Goal: Transaction & Acquisition: Purchase product/service

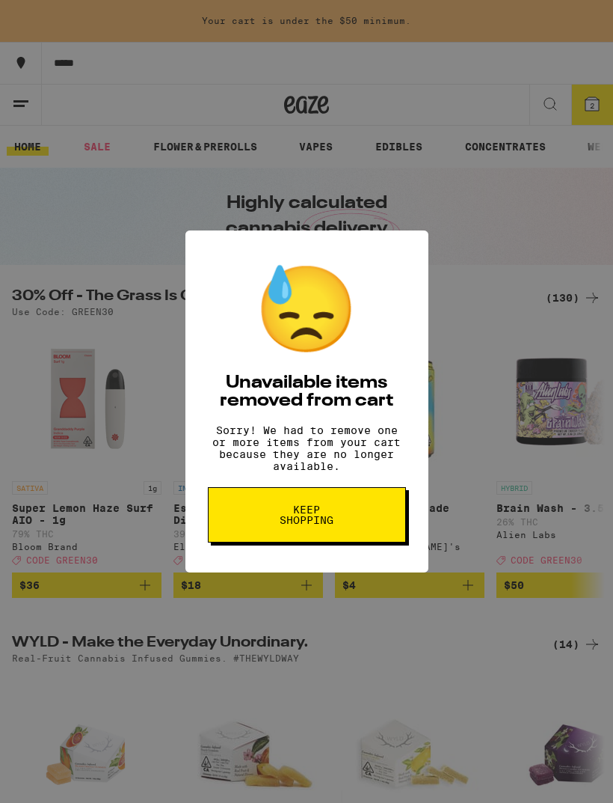
click at [484, 663] on div "😓 Unavailable items removed from cart Sorry! We had to remove one or more items…" at bounding box center [306, 401] width 613 height 803
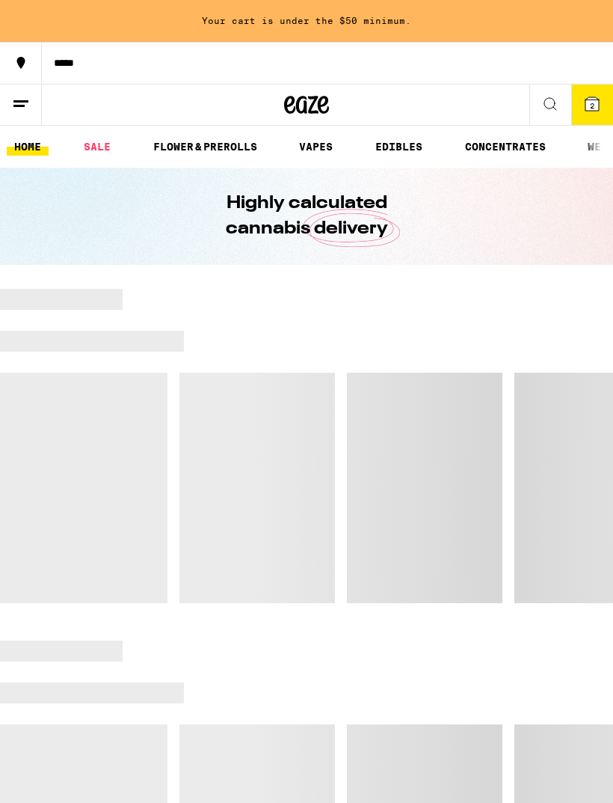
click at [594, 100] on icon at bounding box center [592, 103] width 13 height 13
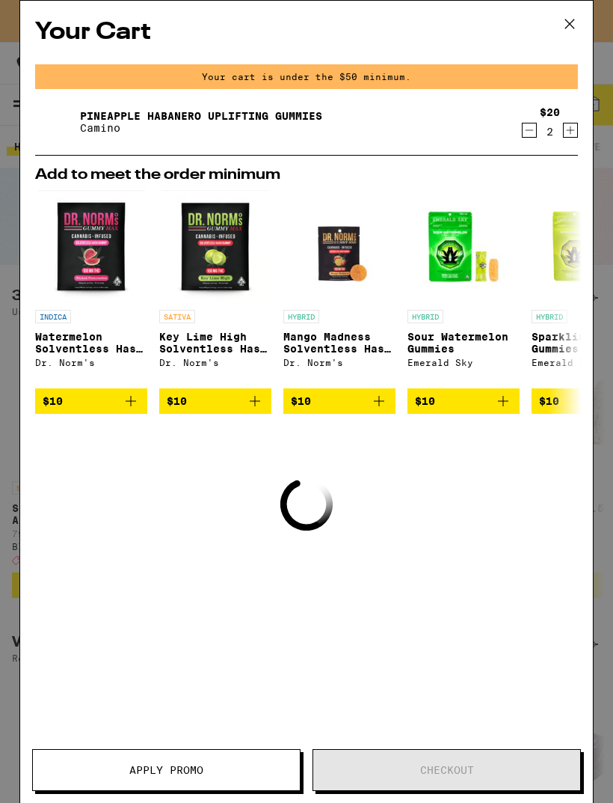
click at [535, 138] on icon "Decrement" at bounding box center [529, 130] width 13 height 18
click at [536, 129] on icon "Decrement" at bounding box center [529, 130] width 13 height 18
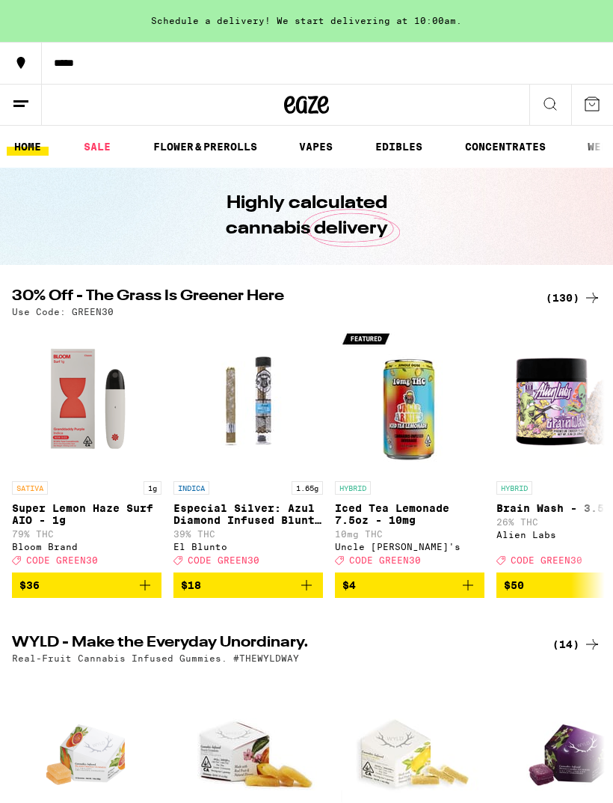
click at [108, 141] on link "SALE" at bounding box center [97, 147] width 42 height 18
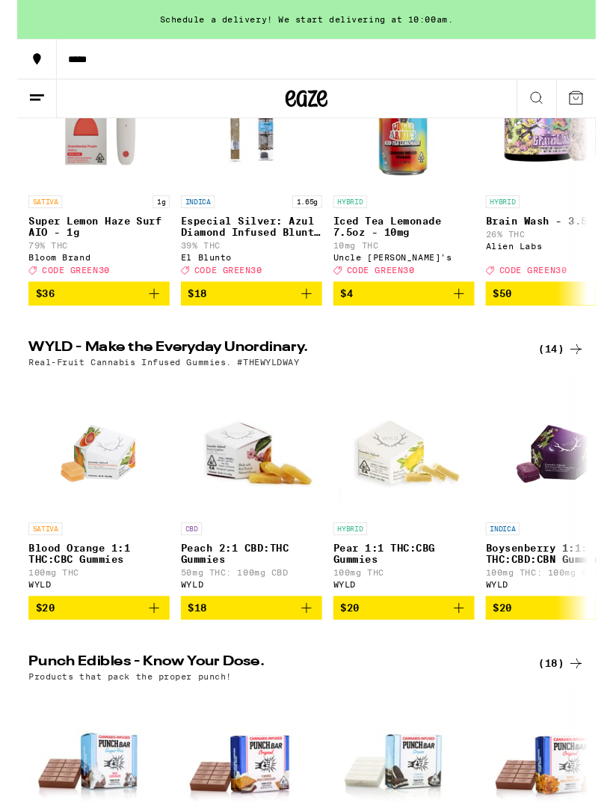
scroll to position [280, 0]
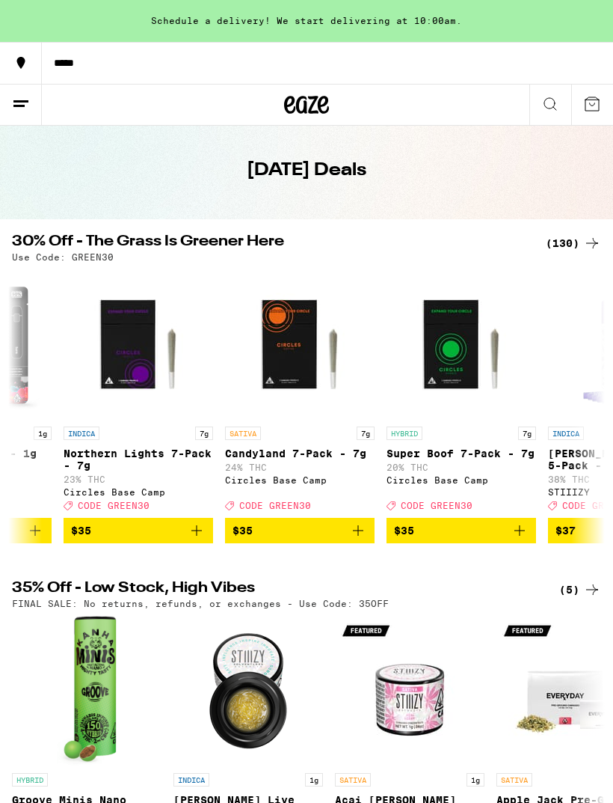
scroll to position [0, 15620]
